Goal: Task Accomplishment & Management: Manage account settings

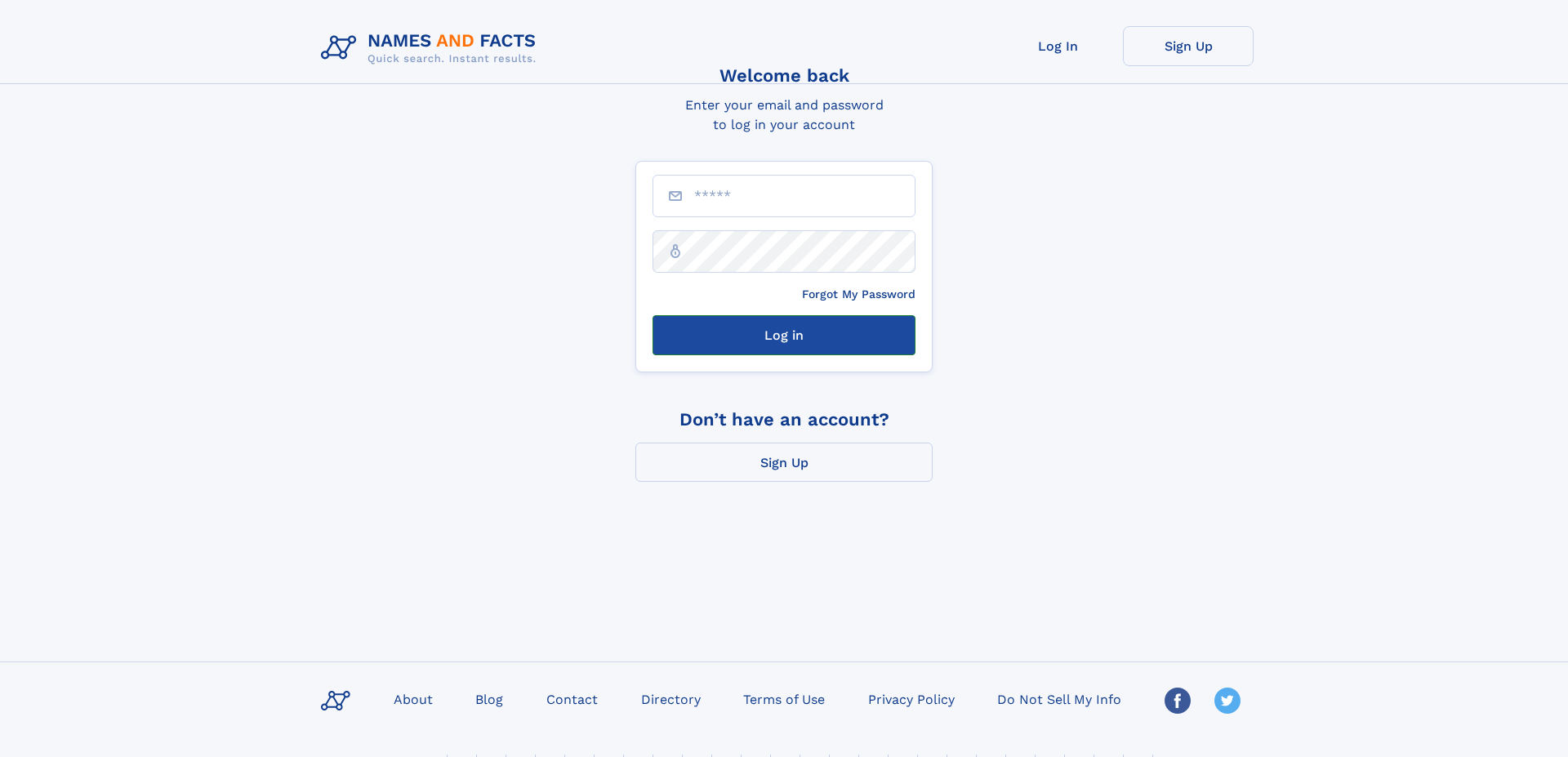
type input "**********"
click at [723, 336] on button "Log in" at bounding box center [783, 335] width 263 height 40
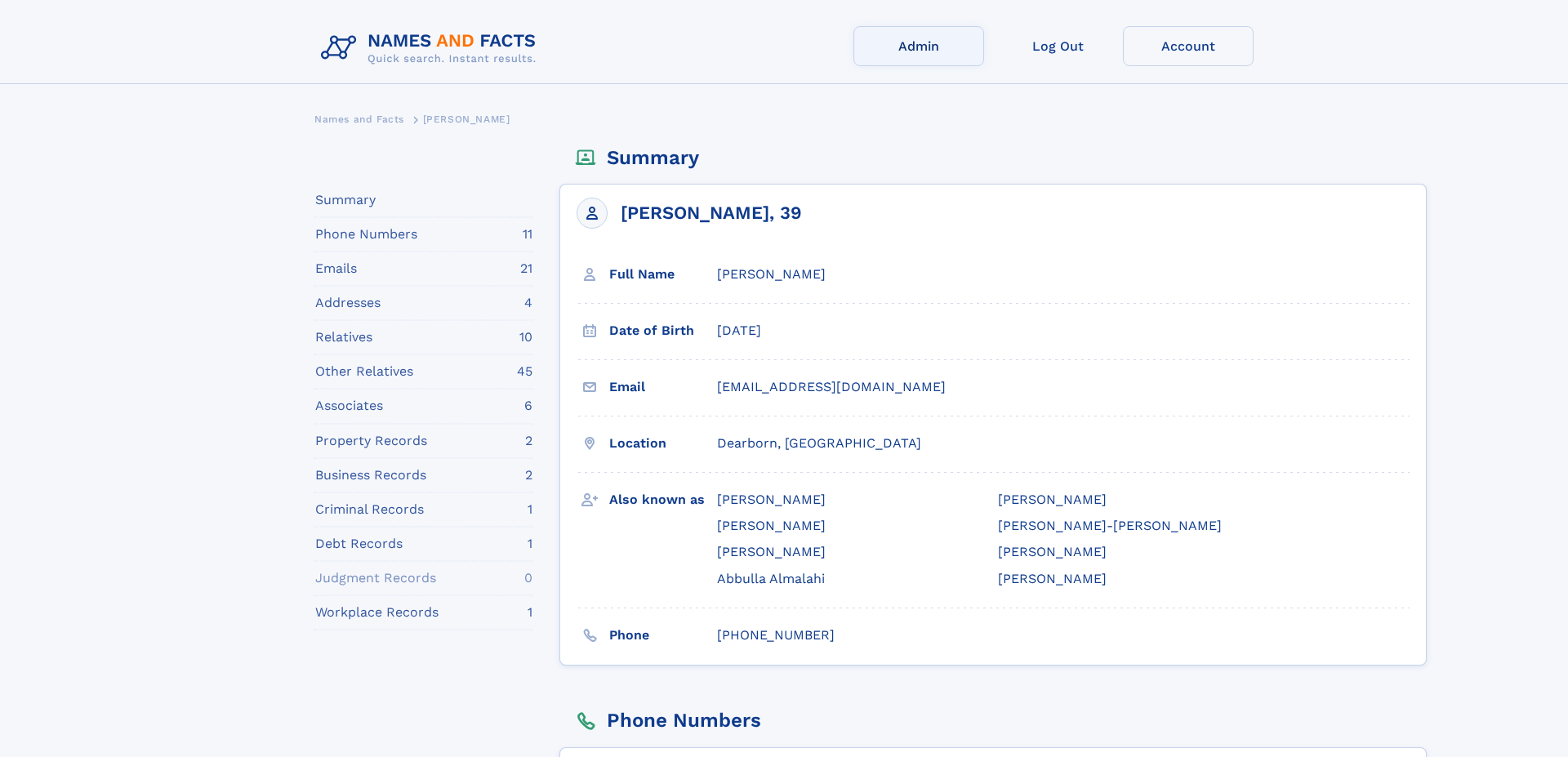
click at [929, 52] on link "Admin" at bounding box center [918, 46] width 130 height 40
